Goal: Check status: Check status

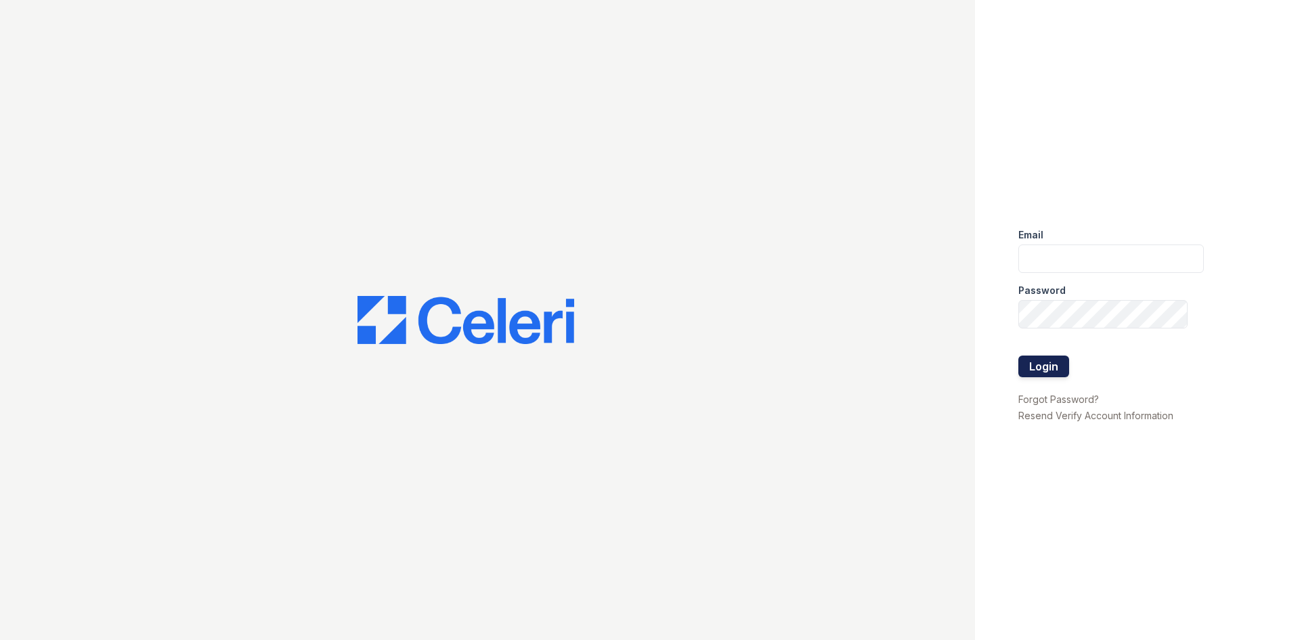
type input "Samantha.Aguirre@trinity-pm.com"
click at [1067, 375] on button "Login" at bounding box center [1044, 367] width 51 height 22
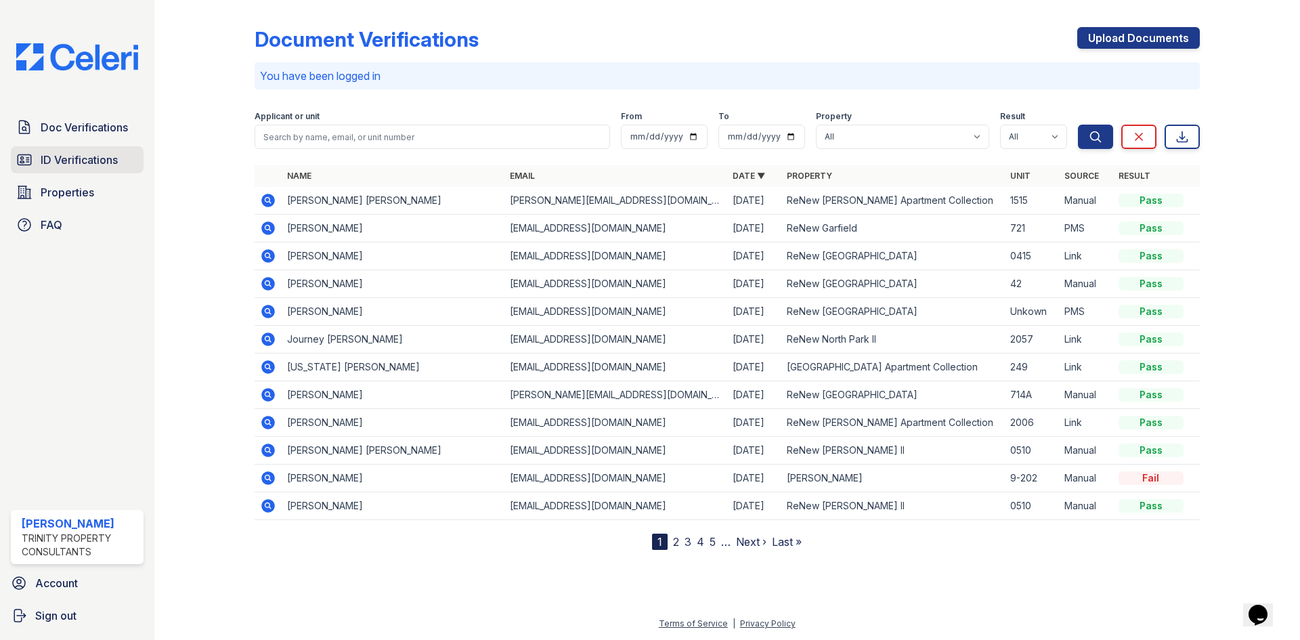
click at [106, 151] on link "ID Verifications" at bounding box center [77, 159] width 133 height 27
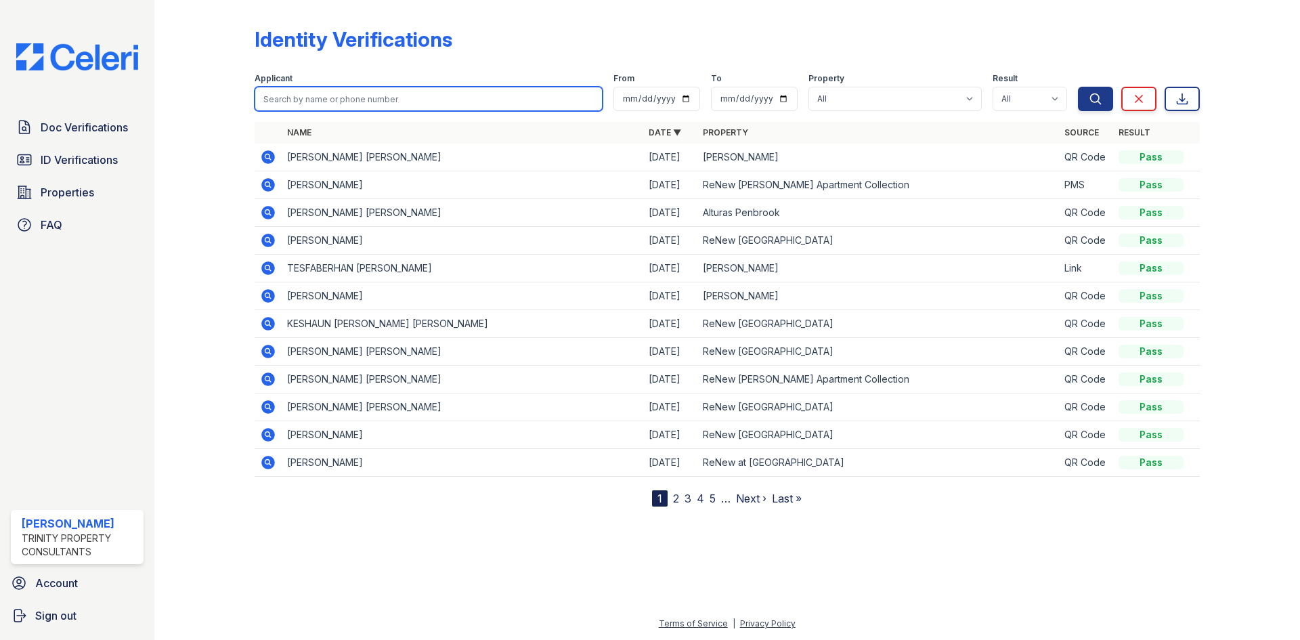
click at [353, 92] on input "search" at bounding box center [429, 99] width 348 height 24
type input "nectario"
click at [1078, 87] on button "Search" at bounding box center [1095, 99] width 35 height 24
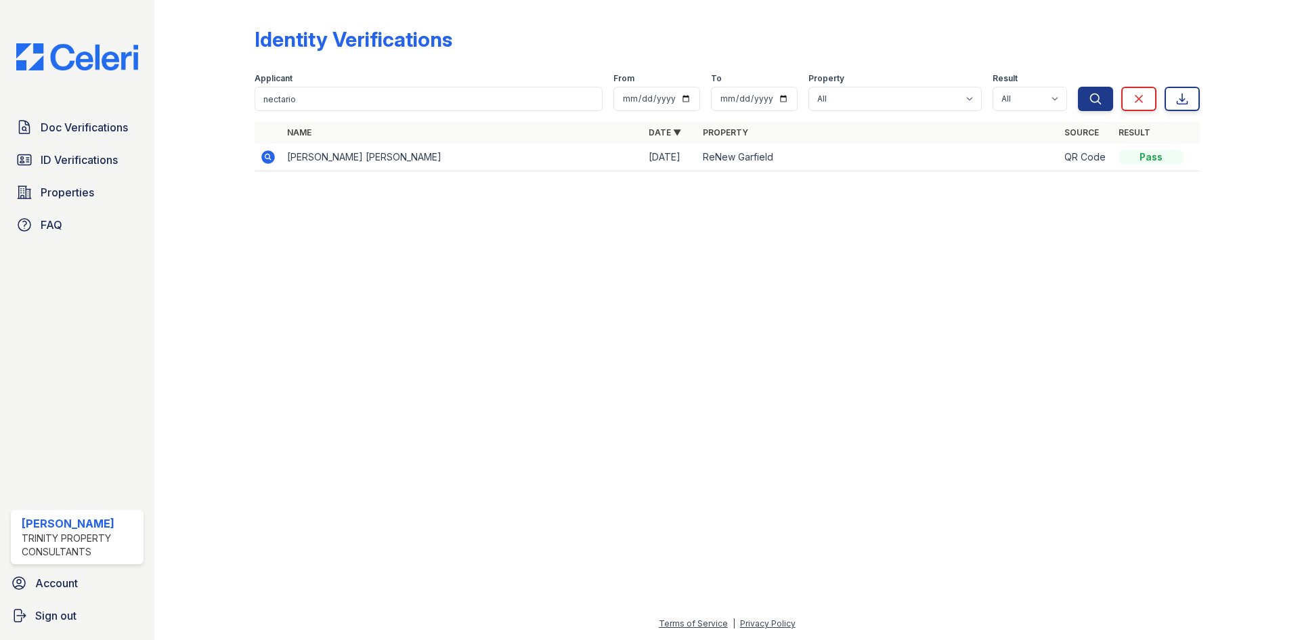
click at [272, 157] on icon at bounding box center [268, 157] width 14 height 14
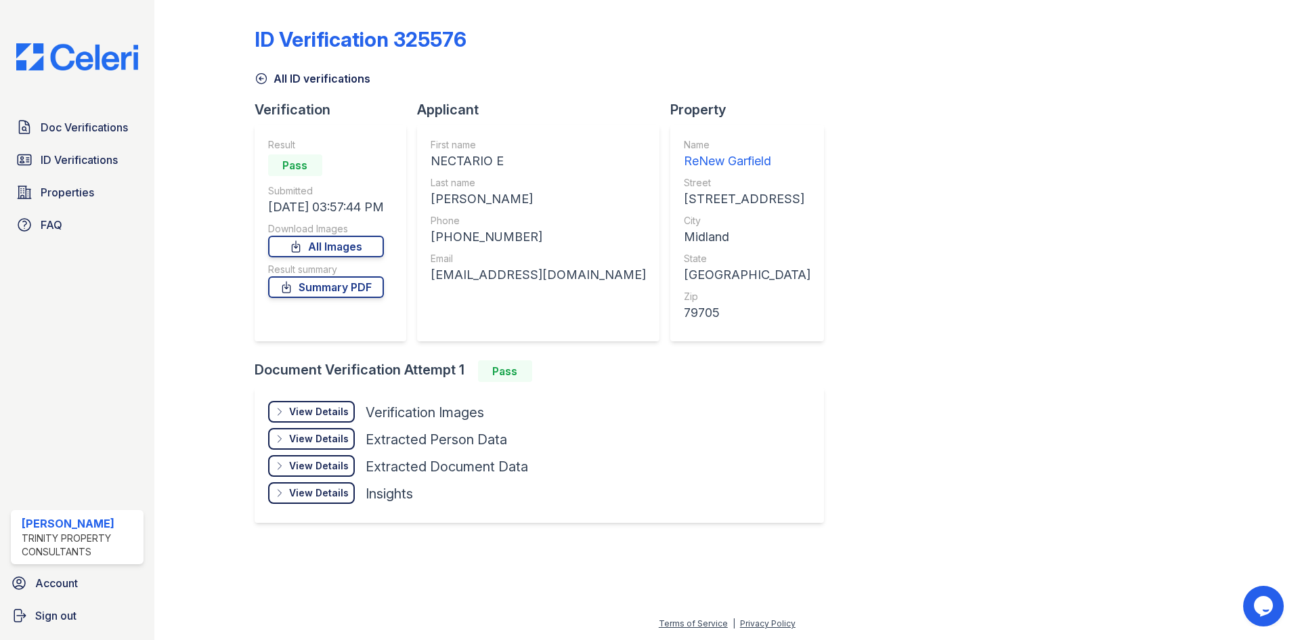
click at [347, 421] on div "View Details Details" at bounding box center [311, 412] width 87 height 22
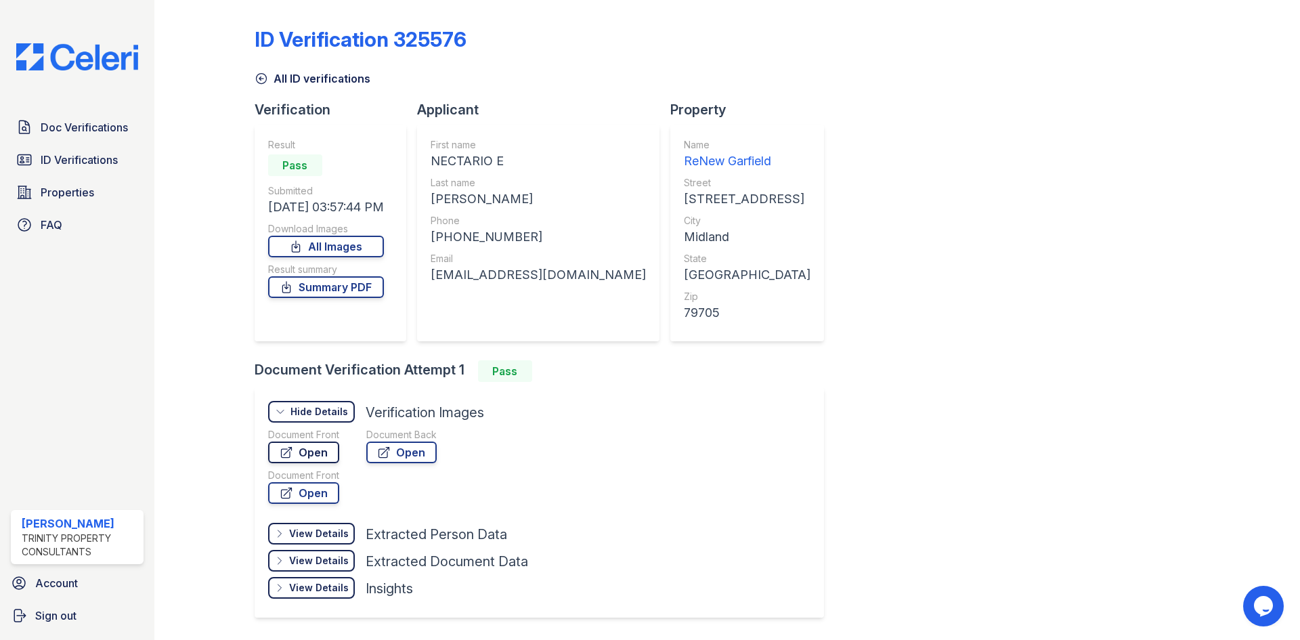
click at [308, 459] on link "Open" at bounding box center [303, 453] width 71 height 22
